Goal: Navigation & Orientation: Find specific page/section

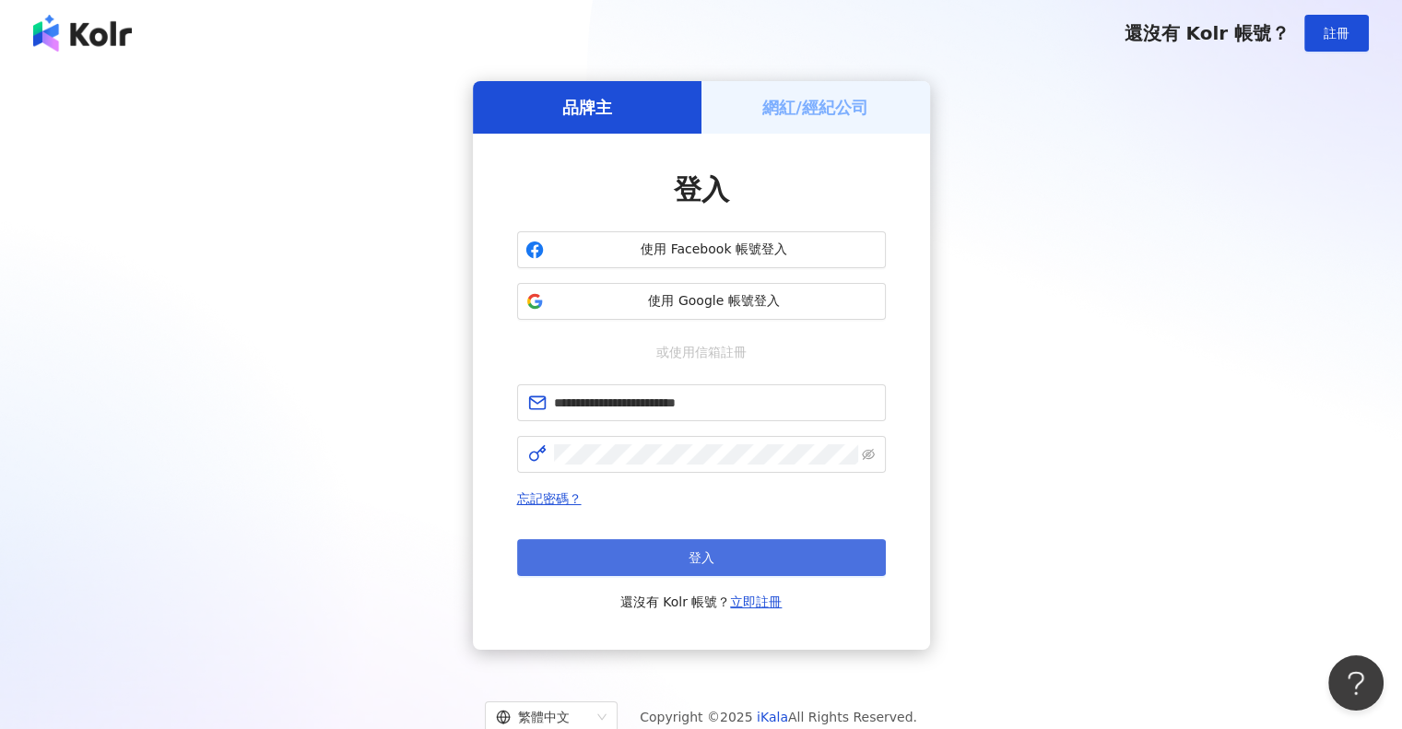
click at [553, 564] on button "登入" at bounding box center [701, 557] width 369 height 37
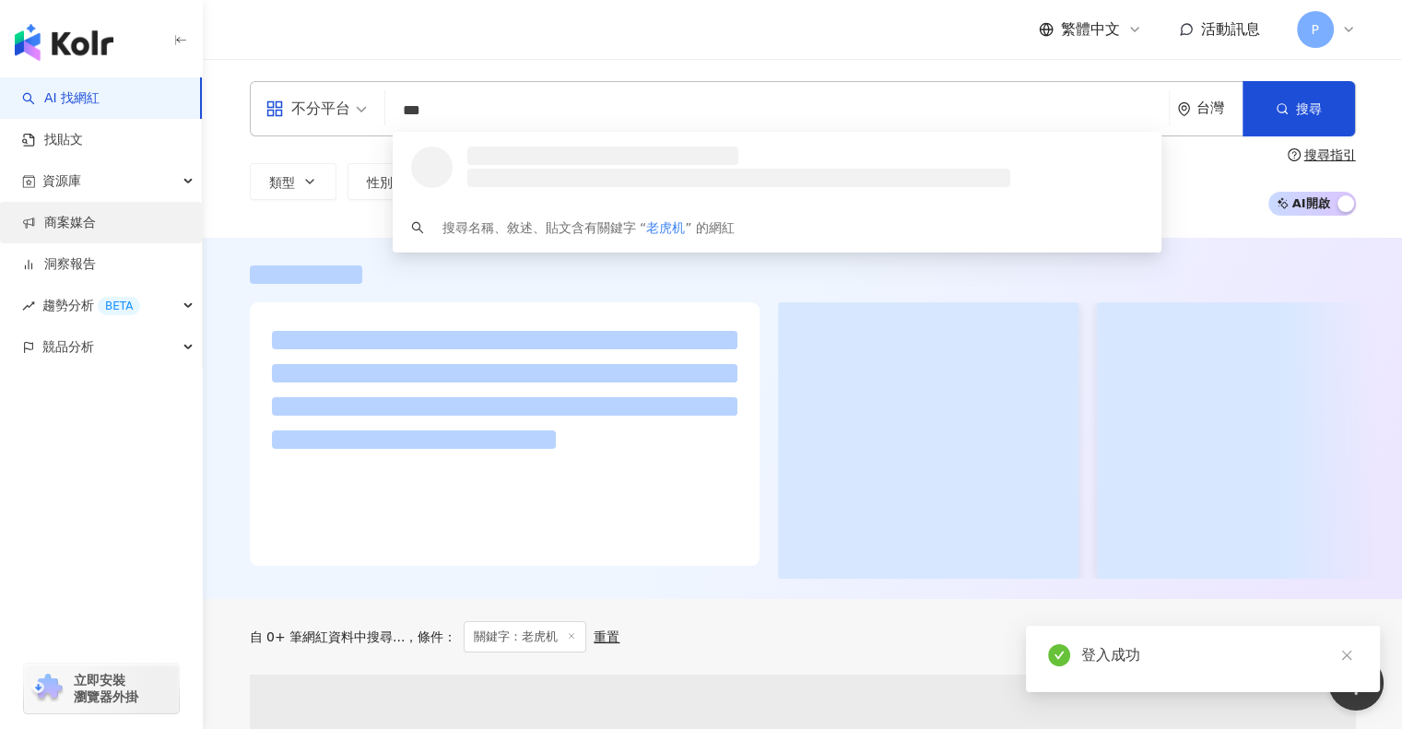
click at [79, 214] on link "商案媒合" at bounding box center [59, 223] width 74 height 18
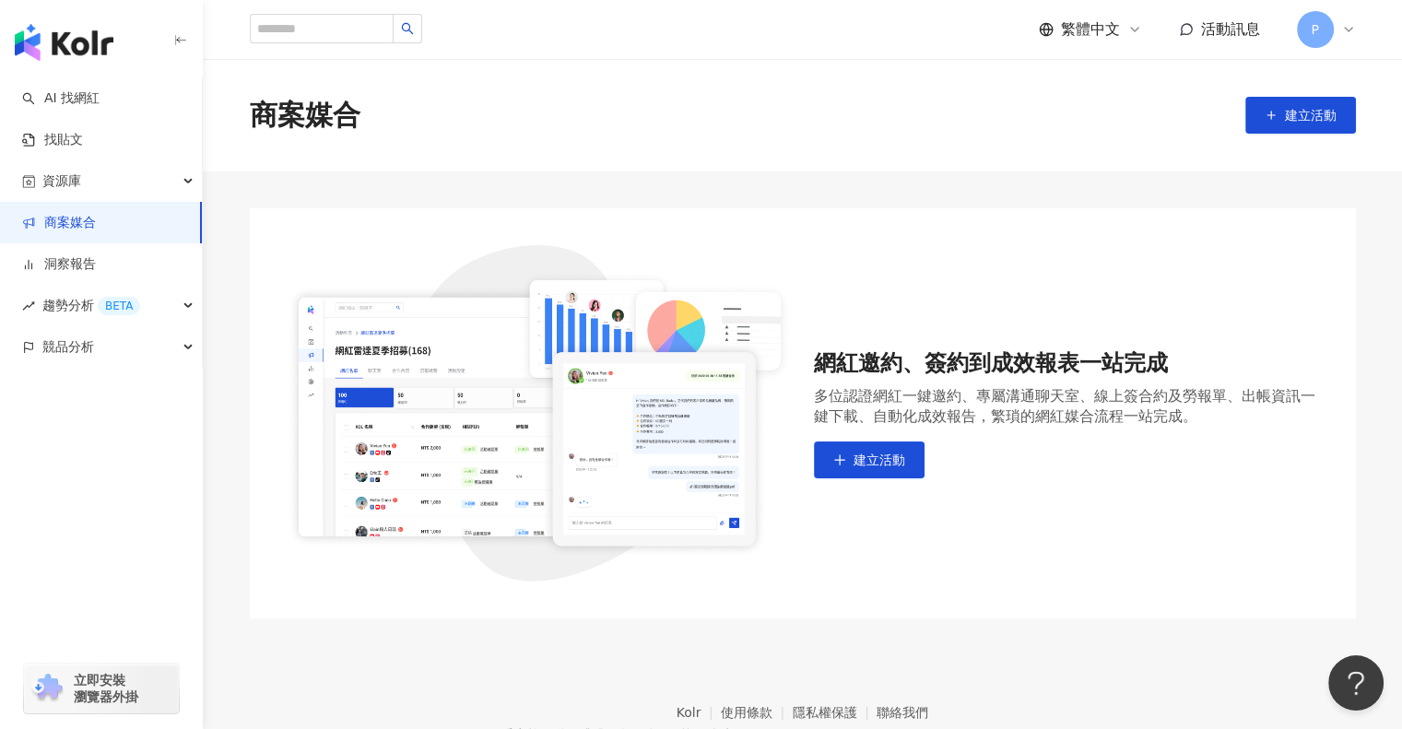
click at [991, 690] on footer "Kolr 使用條款 隱私權保護 聯絡我們 愛[PERSON_NAME]互動媒體股份有限公司 | 統一編號：53342456 | Copyright © 202…" at bounding box center [802, 721] width 1199 height 205
